Goal: Task Accomplishment & Management: Manage account settings

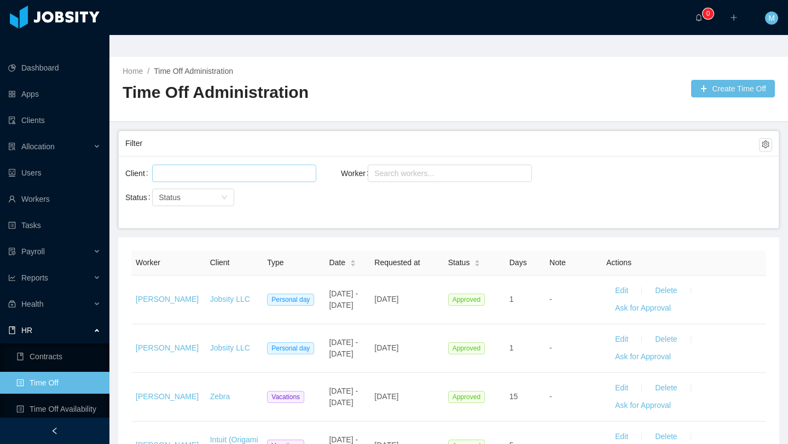
scroll to position [9, 0]
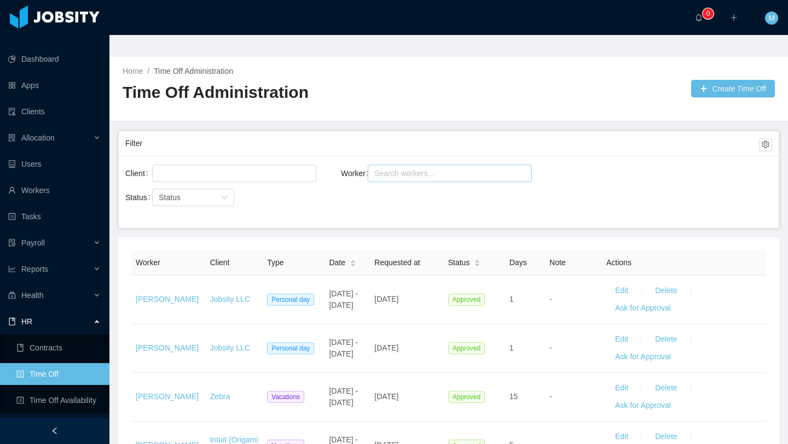
click at [410, 168] on div "Search workers..." at bounding box center [444, 173] width 141 height 11
type input "****"
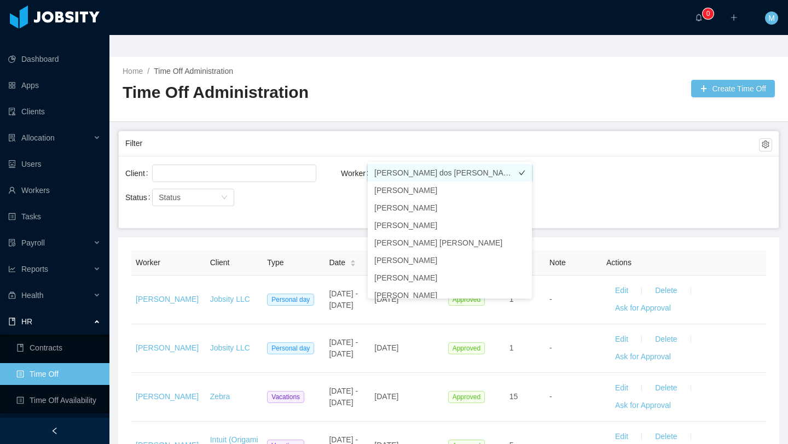
click at [419, 174] on li "[PERSON_NAME] dos [PERSON_NAME]" at bounding box center [450, 173] width 164 height 18
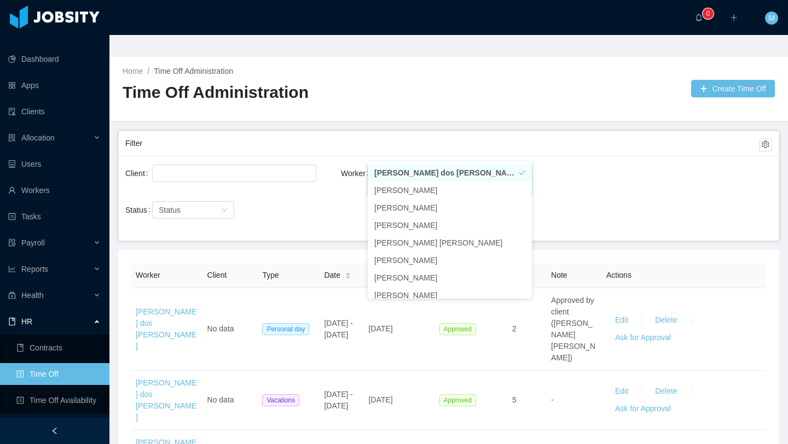
click at [324, 199] on div "Status Status" at bounding box center [232, 210] width 215 height 22
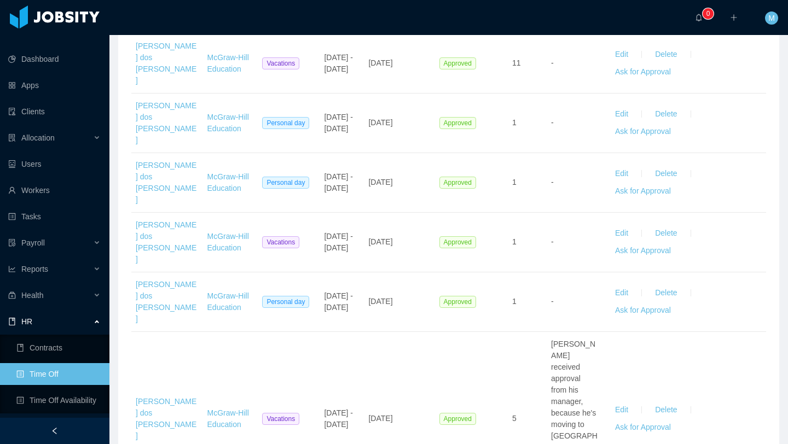
scroll to position [609, 0]
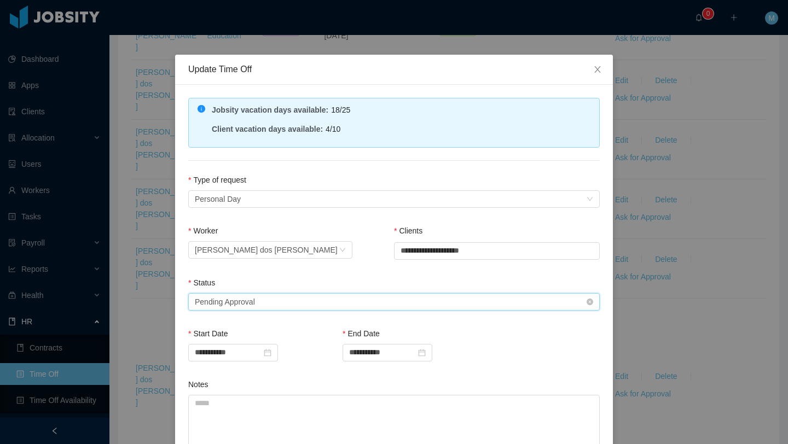
click at [294, 298] on div "Select status Pending Approval" at bounding box center [390, 302] width 391 height 16
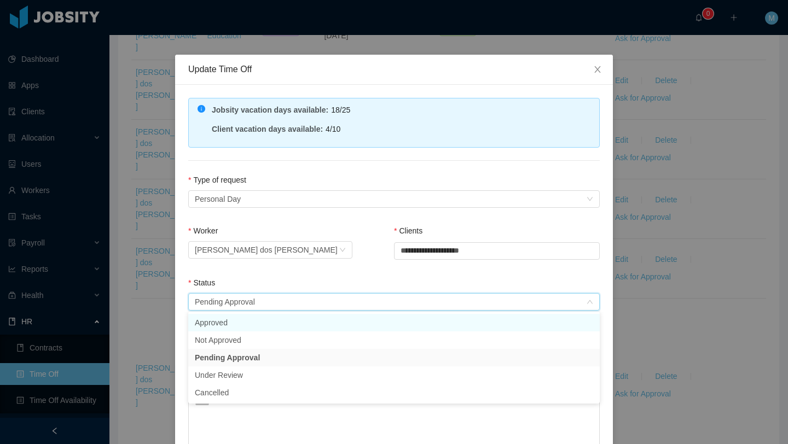
click at [241, 317] on li "Approved" at bounding box center [393, 323] width 411 height 18
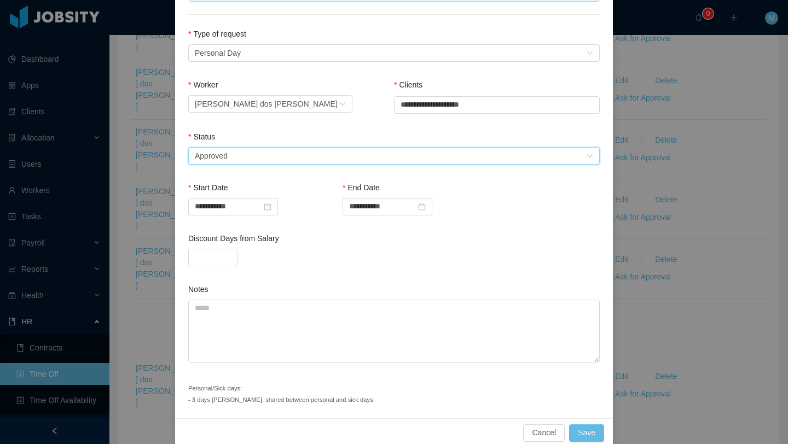
scroll to position [161, 0]
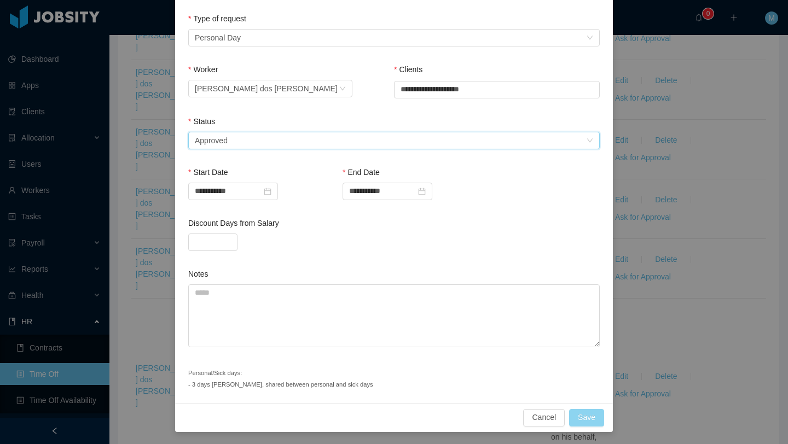
click at [589, 410] on button "Save" at bounding box center [586, 418] width 35 height 18
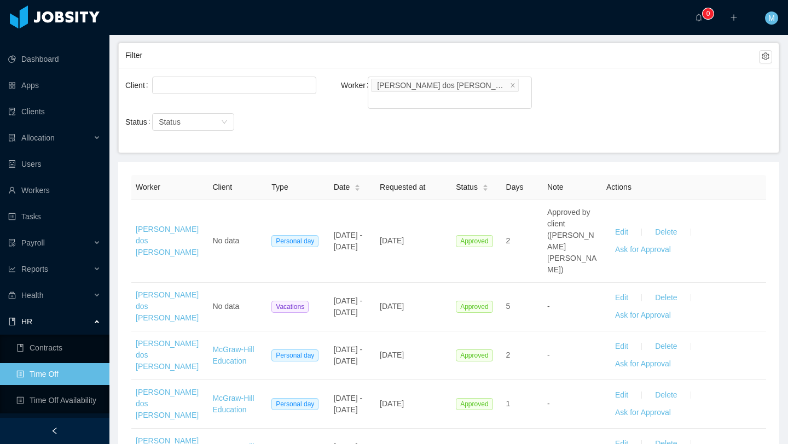
scroll to position [0, 0]
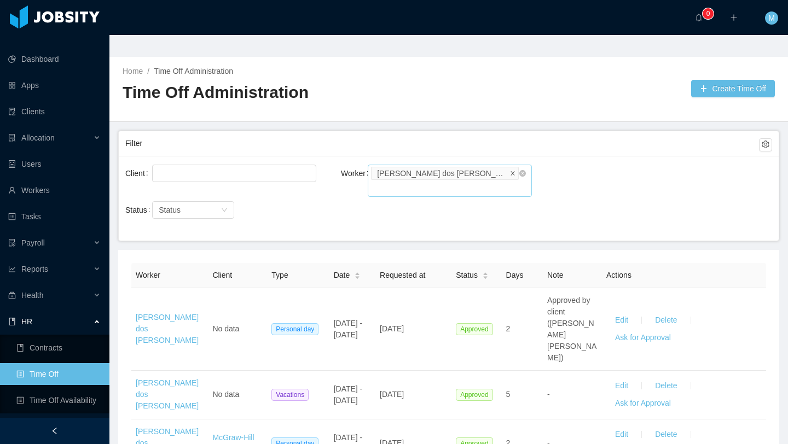
click at [510, 170] on icon "icon: close" at bounding box center [512, 172] width 5 height 5
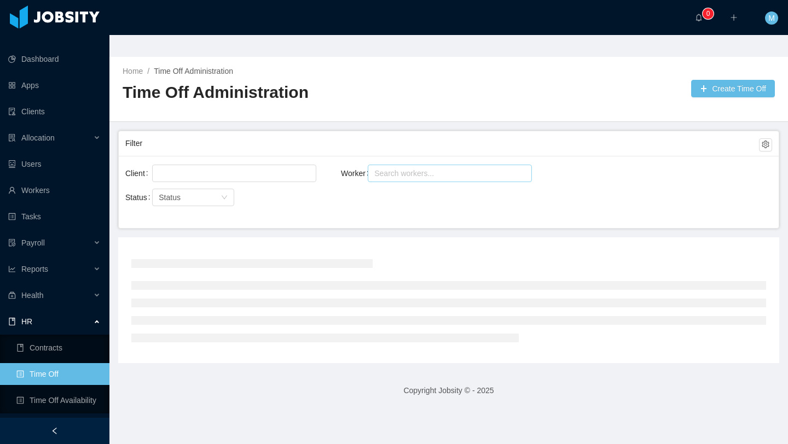
click at [474, 168] on div "Search workers..." at bounding box center [444, 173] width 141 height 11
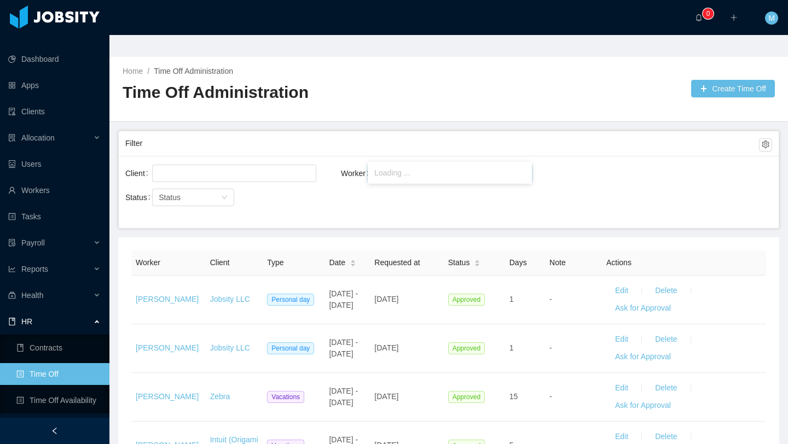
type input "*******"
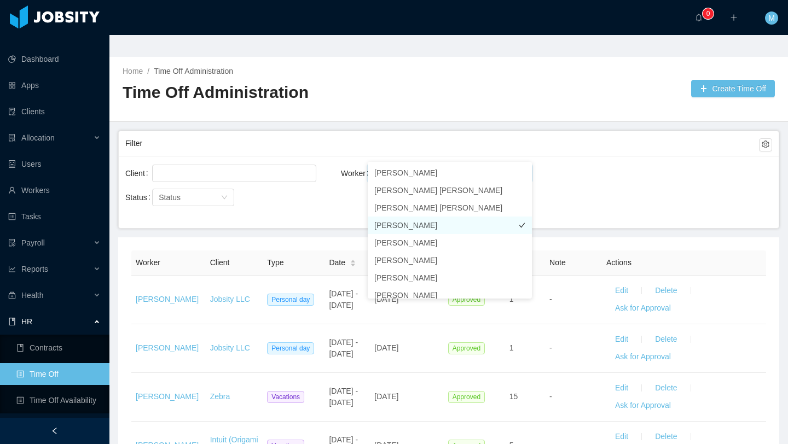
click at [428, 225] on li "[PERSON_NAME]" at bounding box center [450, 226] width 164 height 18
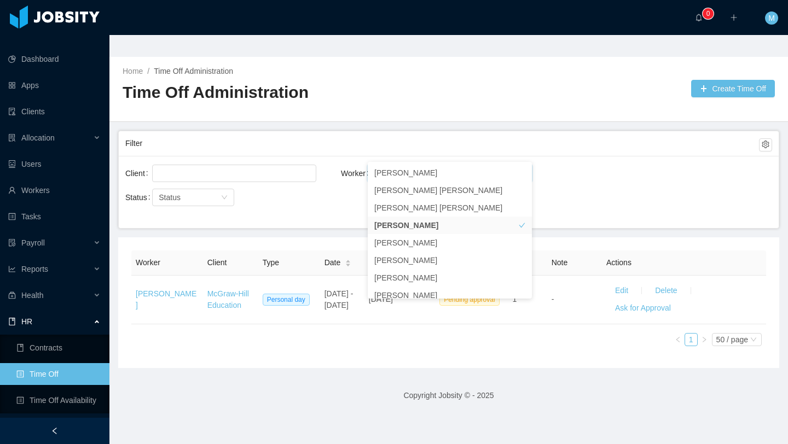
click at [345, 133] on div "Filter" at bounding box center [441, 143] width 633 height 20
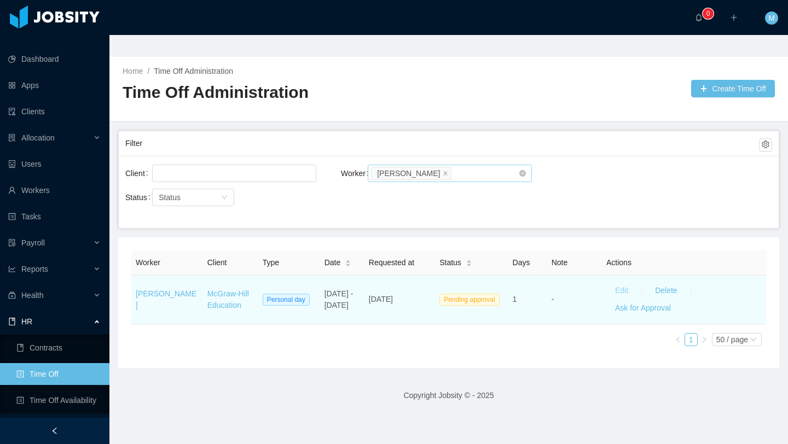
click at [619, 282] on button "Edit" at bounding box center [621, 291] width 31 height 18
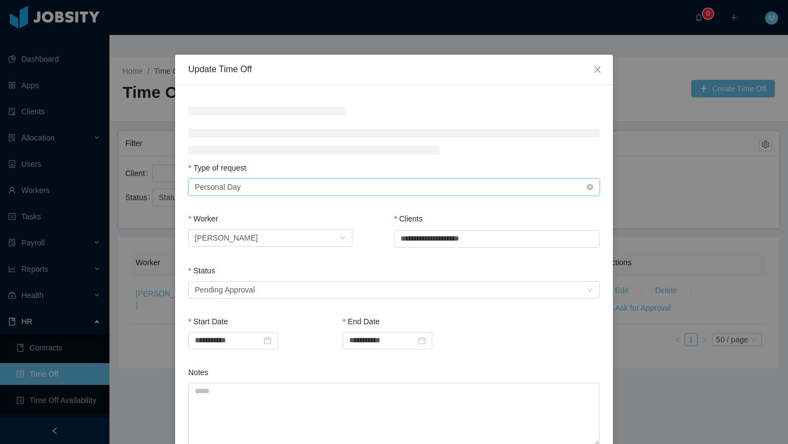
click at [277, 187] on div "Type of Request Personal Day" at bounding box center [390, 187] width 391 height 16
click at [312, 170] on div "Type of request" at bounding box center [393, 170] width 411 height 16
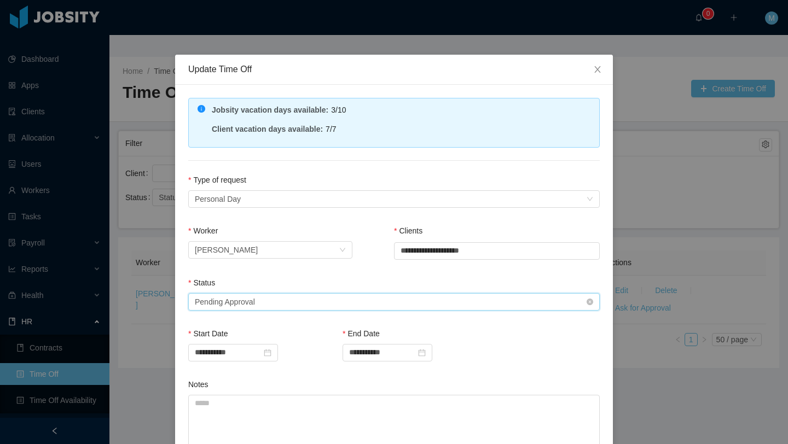
click at [272, 299] on div "Select status Pending Approval" at bounding box center [390, 302] width 391 height 16
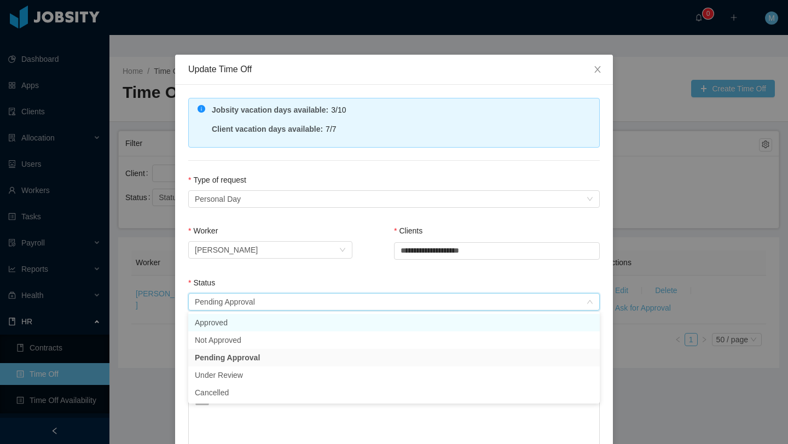
click at [243, 320] on li "Approved" at bounding box center [393, 323] width 411 height 18
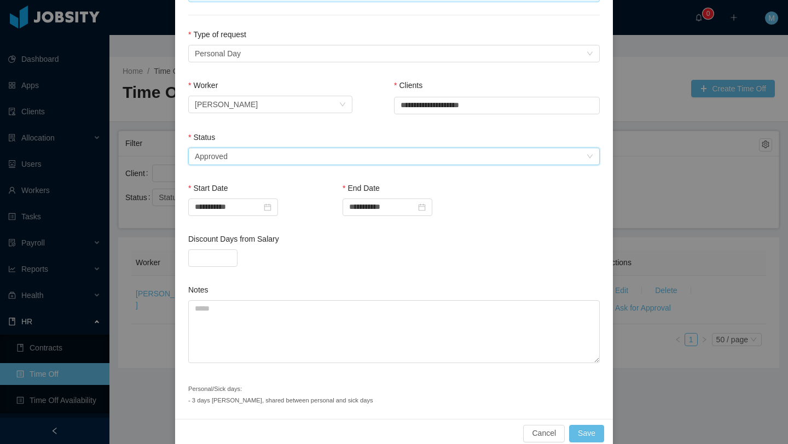
scroll to position [161, 0]
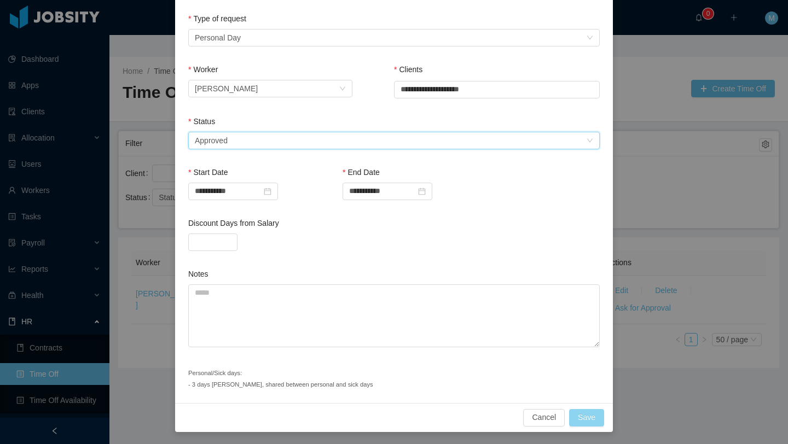
click at [588, 416] on button "Save" at bounding box center [586, 418] width 35 height 18
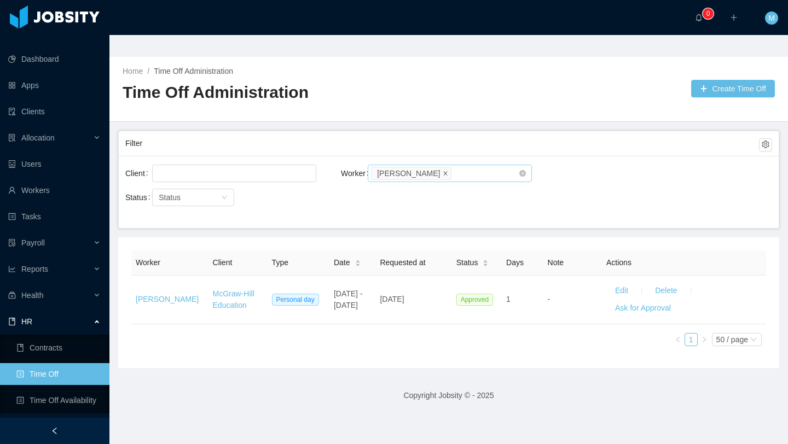
click at [444, 171] on icon "icon: close" at bounding box center [446, 173] width 4 height 4
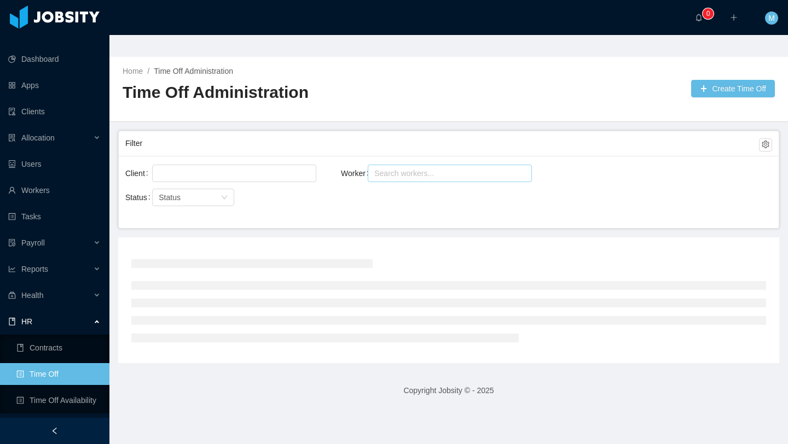
click at [441, 168] on div "Search workers..." at bounding box center [444, 173] width 141 height 11
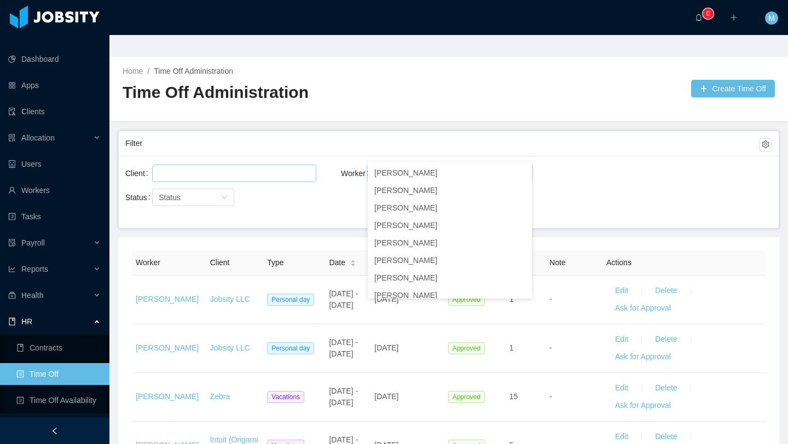
type input "**********"
click at [289, 165] on div at bounding box center [232, 173] width 154 height 16
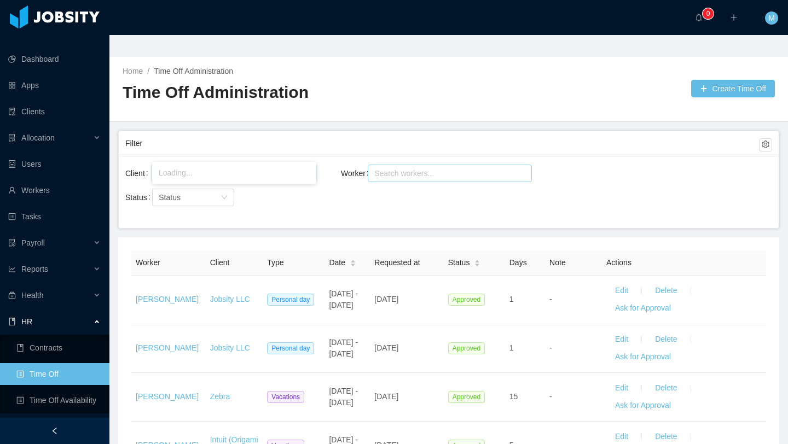
type input "******"
click at [260, 174] on li "McGraw-Hill Education" at bounding box center [234, 173] width 164 height 18
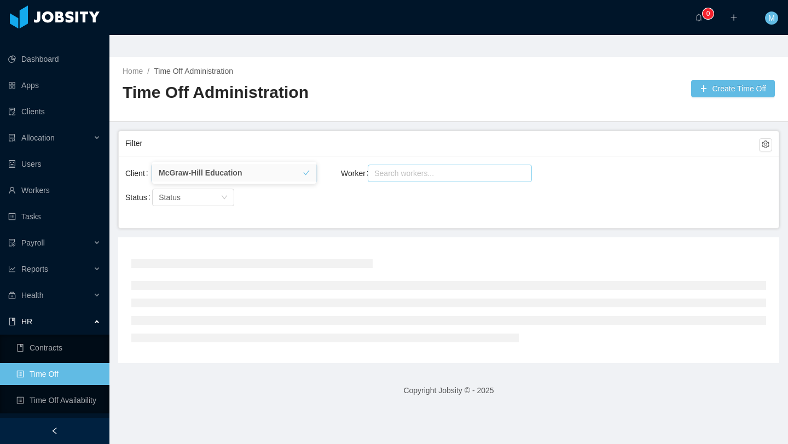
click at [431, 168] on div "Search workers..." at bounding box center [444, 173] width 141 height 11
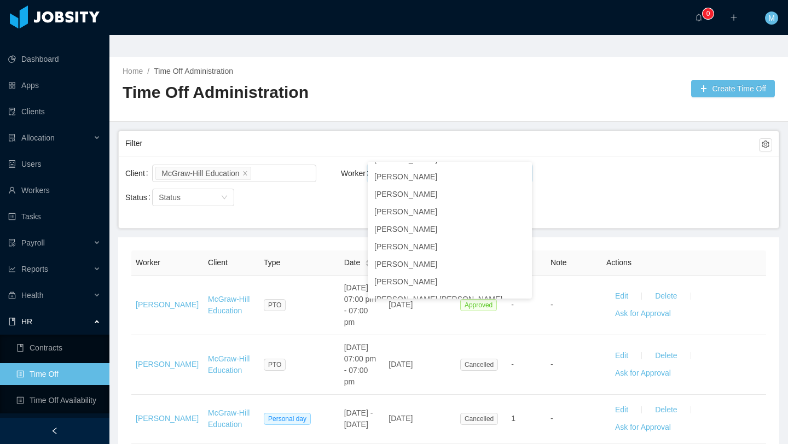
type input "**********"
click at [326, 186] on div "Status Status" at bounding box center [232, 197] width 215 height 22
